Goal: Information Seeking & Learning: Learn about a topic

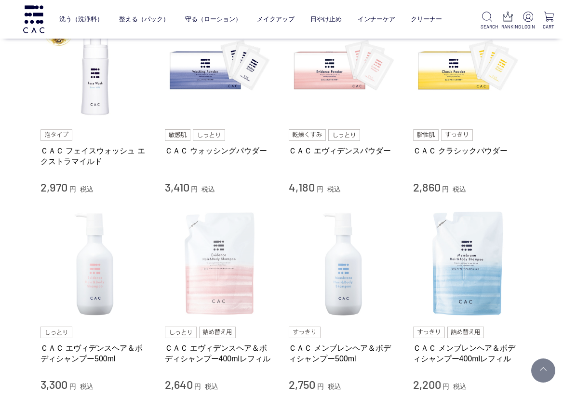
scroll to position [289, 0]
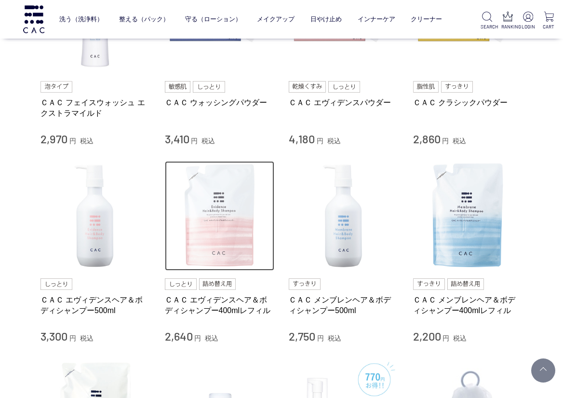
click at [223, 233] on img at bounding box center [220, 216] width 110 height 110
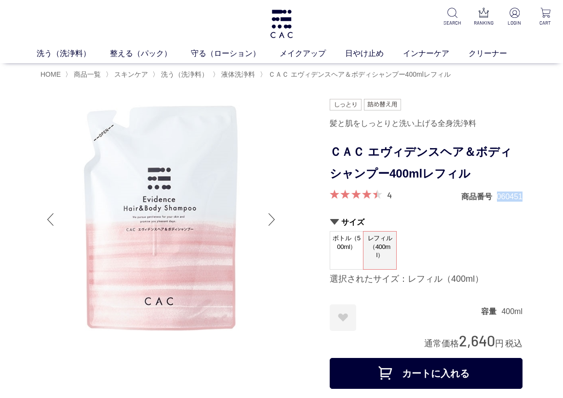
drag, startPoint x: 497, startPoint y: 199, endPoint x: 522, endPoint y: 198, distance: 25.6
click at [522, 198] on dd "060451" at bounding box center [510, 197] width 26 height 10
copy dd "060451"
click at [275, 219] on div at bounding box center [271, 219] width 19 height 39
click at [51, 219] on div at bounding box center [50, 219] width 19 height 39
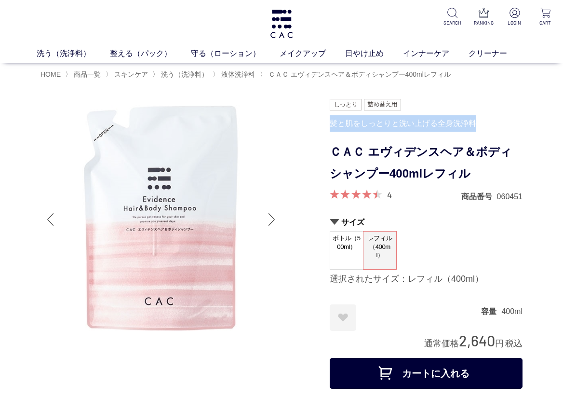
drag, startPoint x: 330, startPoint y: 124, endPoint x: 477, endPoint y: 126, distance: 146.7
click at [477, 126] on div "髪と肌をしっとりと洗い上げる全身洗浄料" at bounding box center [426, 123] width 193 height 16
copy div "髪と肌をしっとりと洗い上げる全身洗浄料"
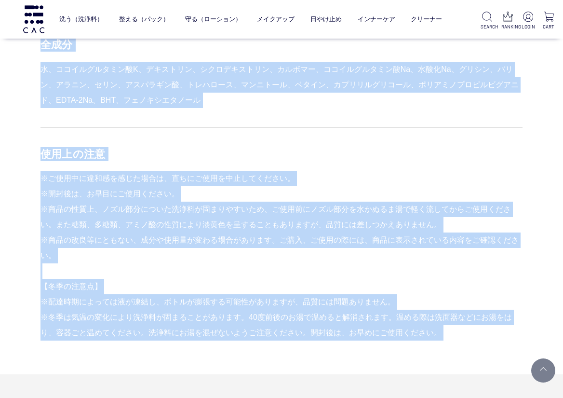
scroll to position [915, 0]
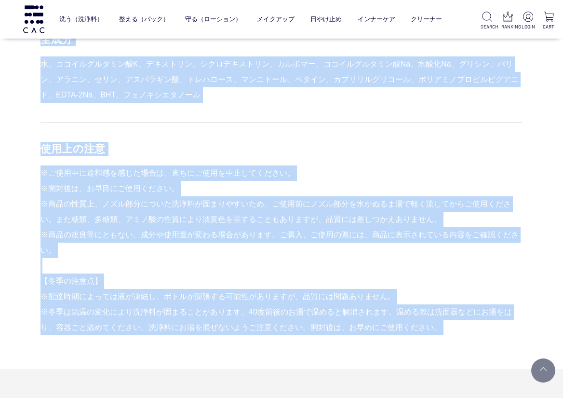
drag, startPoint x: 41, startPoint y: 166, endPoint x: 440, endPoint y: 334, distance: 433.5
click at [440, 334] on div "商品説明 洗浄料をつくるために使用される界面活性剤には、100％アミノ酸系の洗浄成分を使用。 角層内のうるおいは奪わず、角層表面の汚れをおだやかに落とします。…" at bounding box center [282, 25] width 482 height 688
copy div "商品説明 洗浄料をつくるために使用される界面活性剤には、100％アミノ酸系の洗浄成分を使用。 角層内のうるおいは奪わず、角層表面の汚れをおだやかに落とします。…"
click at [360, 105] on div "使用方法 【泡立て方】 洗浄料と水を1：1（または2）の割合で泡立てます。手のひらを逆さまにしても落ちないくらいキメ細かい弾力のある泡が理想的です。泡立ての際…" at bounding box center [282, 83] width 482 height 505
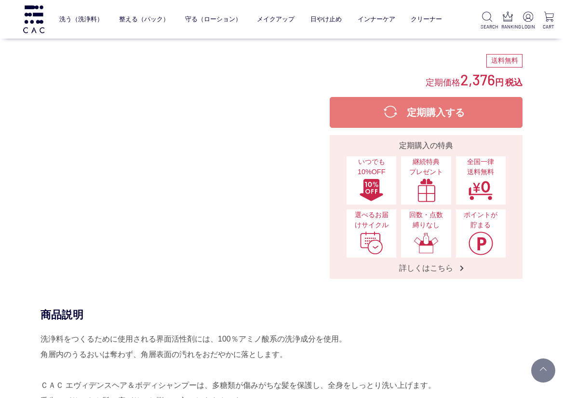
scroll to position [0, 0]
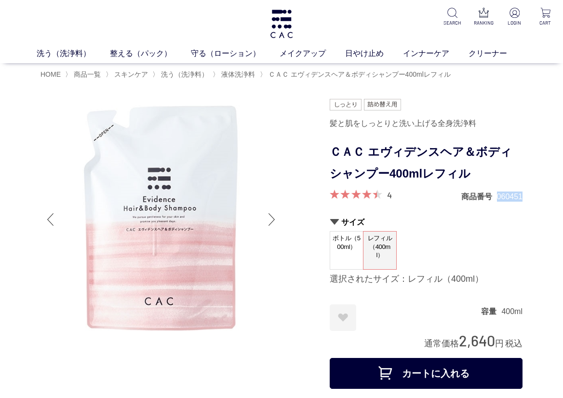
drag, startPoint x: 498, startPoint y: 198, endPoint x: 522, endPoint y: 196, distance: 24.2
click at [522, 196] on dd "060451" at bounding box center [510, 197] width 26 height 10
copy dd "060451"
click at [241, 71] on span "液体洗浄料" at bounding box center [238, 74] width 34 height 8
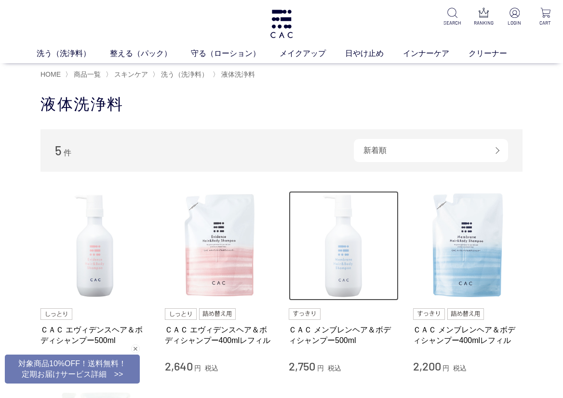
click at [345, 257] on img at bounding box center [344, 246] width 110 height 110
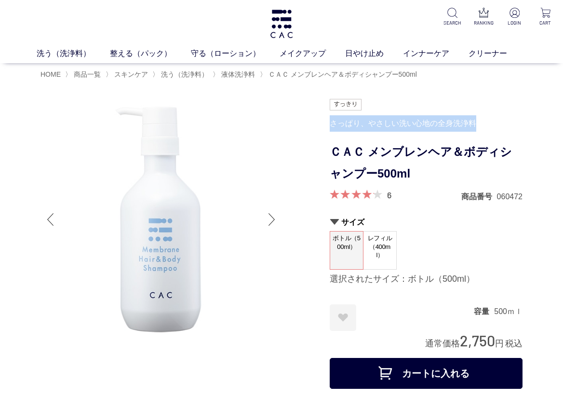
drag, startPoint x: 332, startPoint y: 123, endPoint x: 479, endPoint y: 124, distance: 146.2
click at [479, 124] on div "さっぱり、やさしい洗い心地の全身洗浄料" at bounding box center [426, 123] width 193 height 16
copy div "さっぱり、やさしい洗い心地の全身洗浄料"
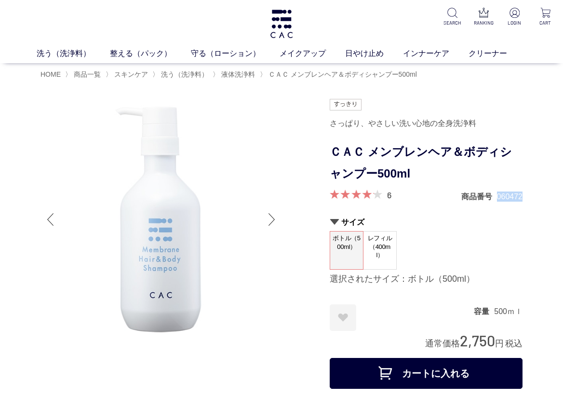
drag, startPoint x: 498, startPoint y: 197, endPoint x: 524, endPoint y: 196, distance: 26.6
copy dd "060472"
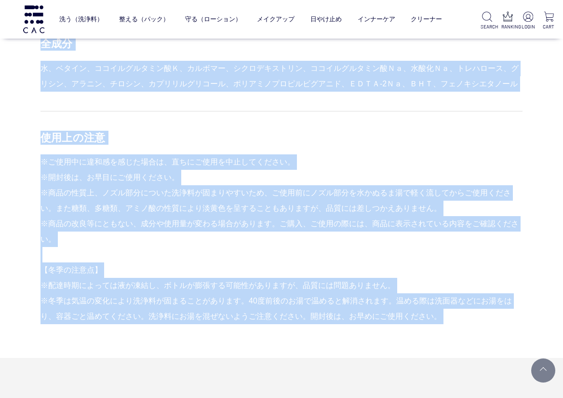
scroll to position [950, 0]
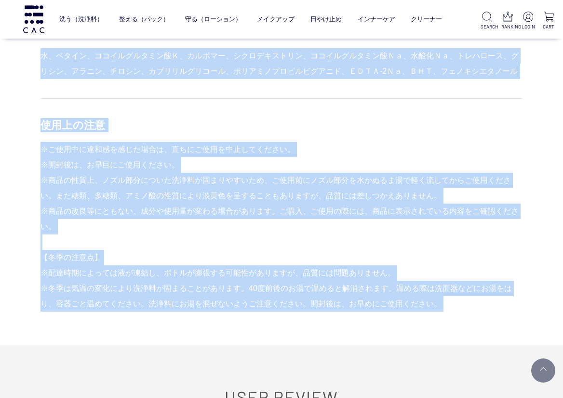
drag, startPoint x: 42, startPoint y: 118, endPoint x: 453, endPoint y: 302, distance: 450.4
copy div "lore ipsumdolorsitametconse、286％adipiscingeli。 seddoeiusmod、temporincididuntut。…"
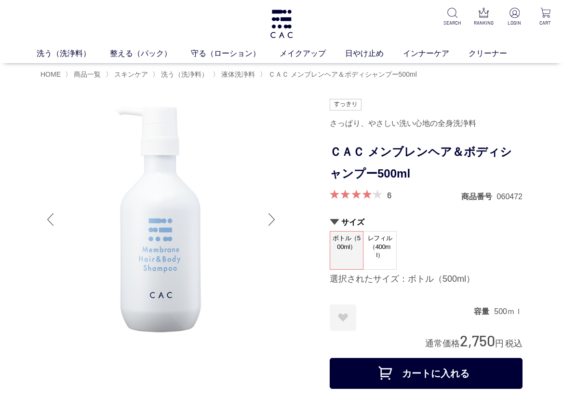
scroll to position [48, 0]
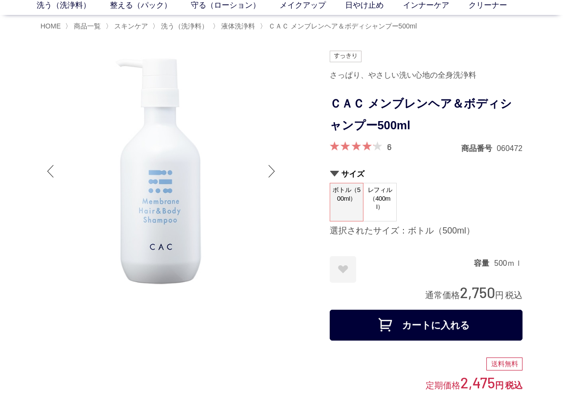
click at [294, 83] on div at bounding box center [185, 316] width 289 height 531
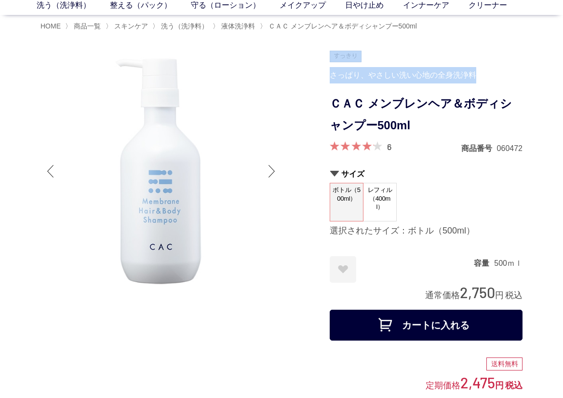
drag, startPoint x: 329, startPoint y: 80, endPoint x: 474, endPoint y: 75, distance: 144.8
copy div "さっぱり、やさしい洗い心地の全身洗浄料"
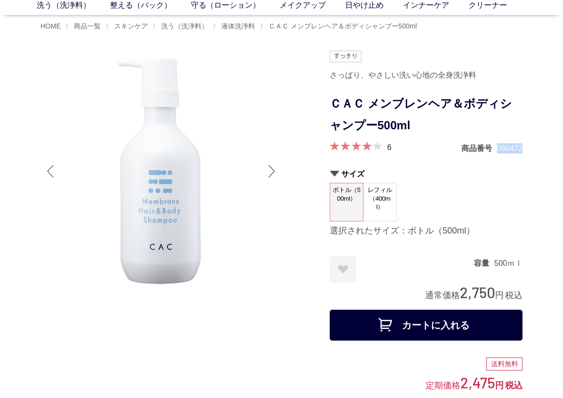
drag, startPoint x: 498, startPoint y: 151, endPoint x: 522, endPoint y: 148, distance: 24.2
click at [522, 148] on dd "060472" at bounding box center [510, 148] width 26 height 10
copy dd "060472"
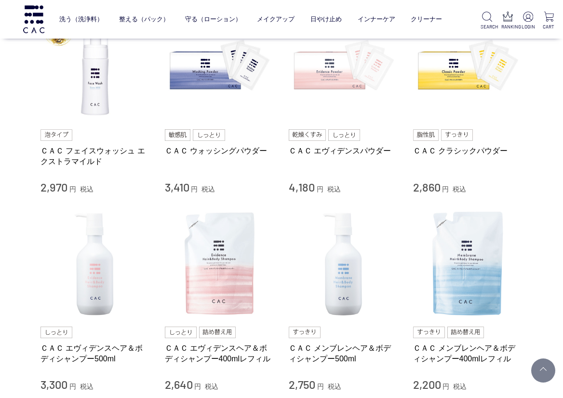
scroll to position [289, 0]
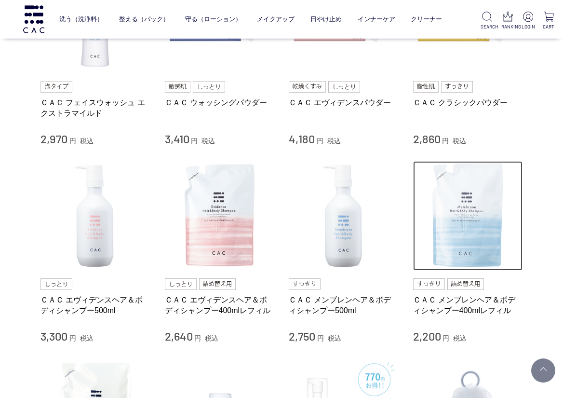
click at [473, 216] on img at bounding box center [468, 216] width 110 height 110
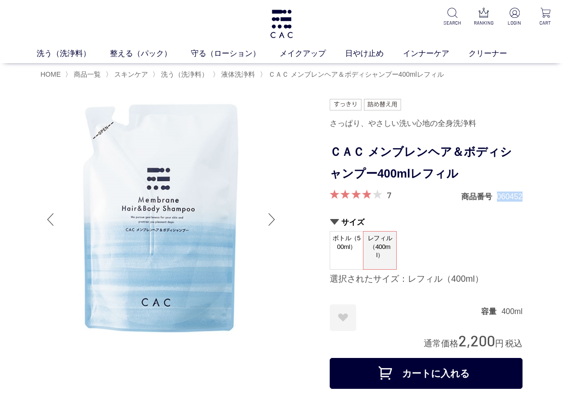
drag, startPoint x: 496, startPoint y: 199, endPoint x: 523, endPoint y: 199, distance: 27.5
copy dl "商品番号 060452"
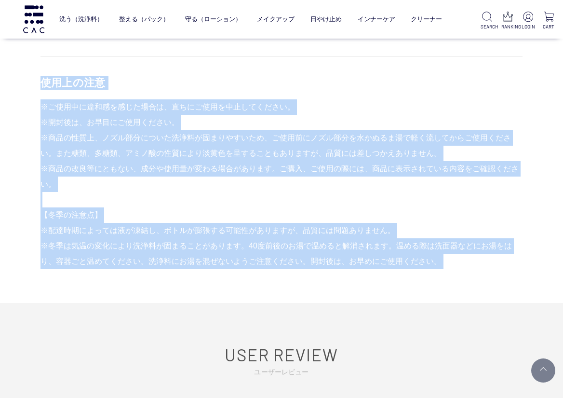
scroll to position [1011, 0]
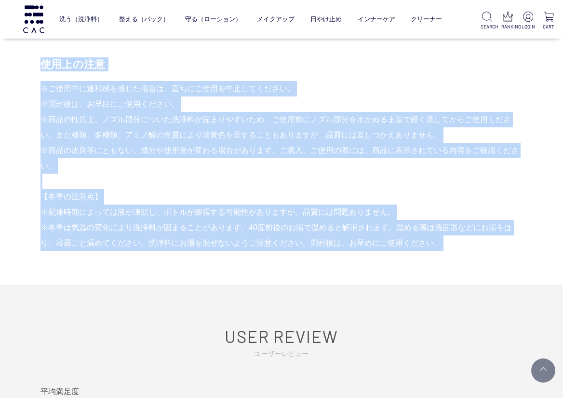
drag, startPoint x: 39, startPoint y: 169, endPoint x: 430, endPoint y: 307, distance: 415.3
copy div "商品説明 洗浄料をつくるために使用される界面活性剤には、100％アミノ酸系の洗浄成分を使用。 角層内のうるおいは奪わず、角層表面の汚れをおだやかに落とします。…"
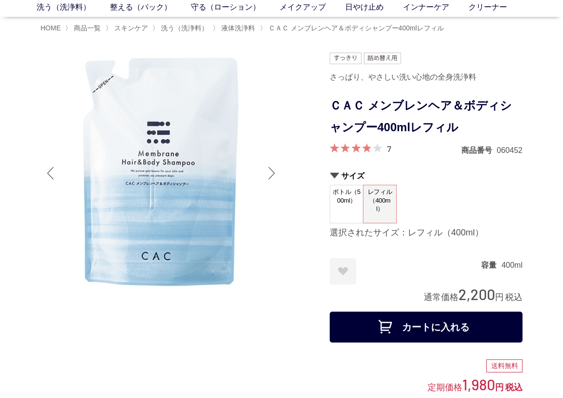
scroll to position [0, 0]
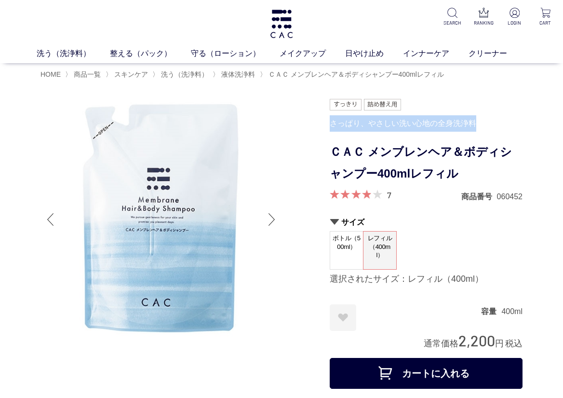
drag, startPoint x: 333, startPoint y: 121, endPoint x: 477, endPoint y: 120, distance: 144.2
click at [477, 120] on div "さっぱり、やさしい洗い心地の全身洗浄料" at bounding box center [426, 123] width 193 height 16
copy div "さっぱり、やさしい洗い心地の全身洗浄料"
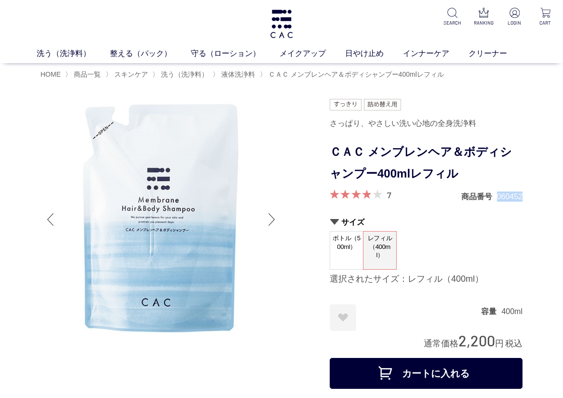
drag, startPoint x: 497, startPoint y: 197, endPoint x: 524, endPoint y: 196, distance: 27.1
copy dd "060452"
